Goal: Transaction & Acquisition: Purchase product/service

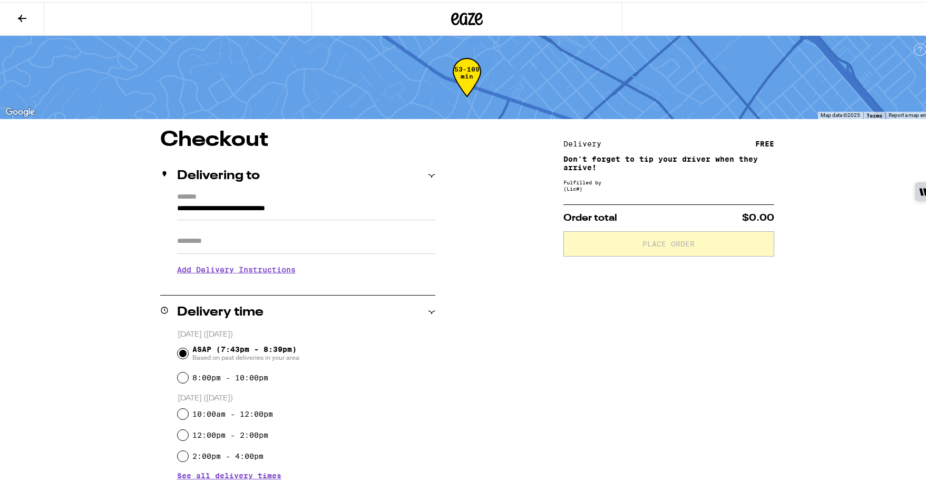
click at [475, 21] on icon at bounding box center [479, 17] width 8 height 13
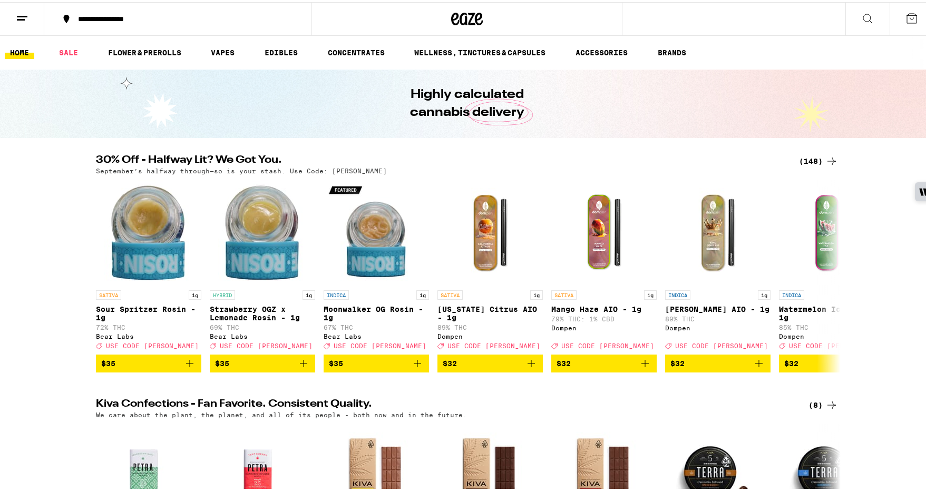
click at [826, 160] on icon at bounding box center [832, 159] width 13 height 13
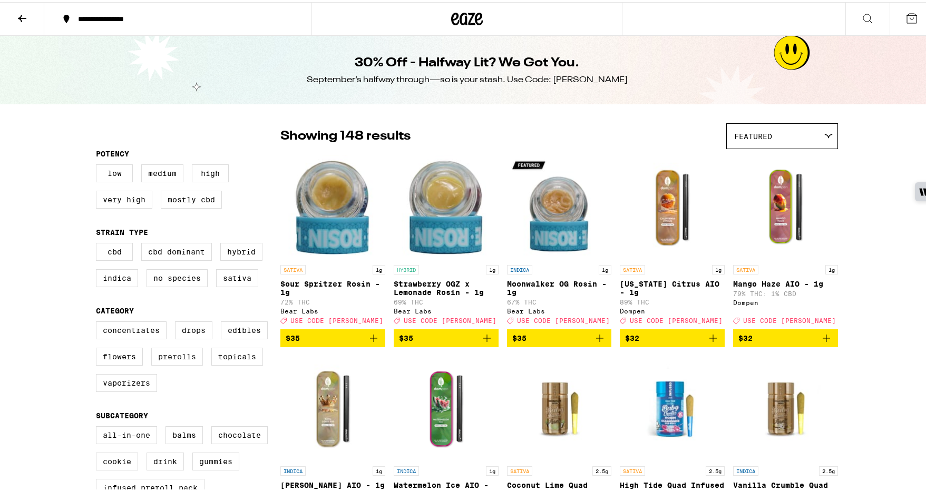
click at [156, 364] on label "Prerolls" at bounding box center [177, 355] width 52 height 18
click at [99, 322] on input "Prerolls" at bounding box center [98, 321] width 1 height 1
checkbox input "true"
